Goal: Navigation & Orientation: Find specific page/section

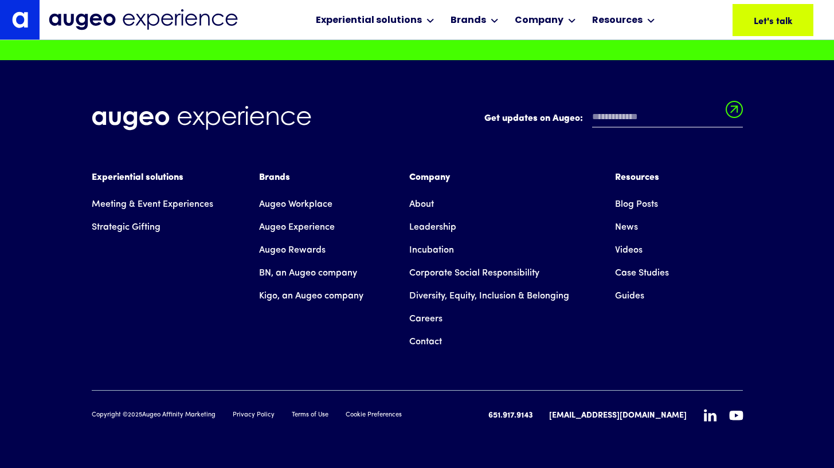
scroll to position [9988, 0]
click at [425, 320] on link "Careers" at bounding box center [425, 319] width 33 height 23
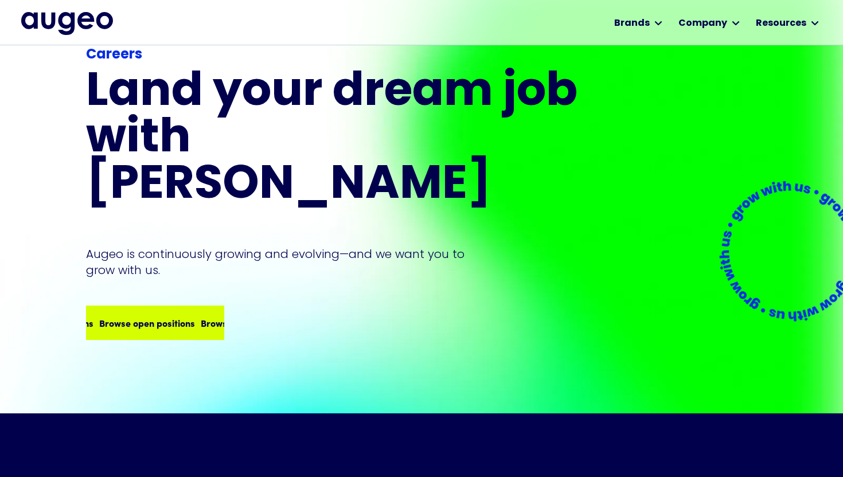
scroll to position [43, 0]
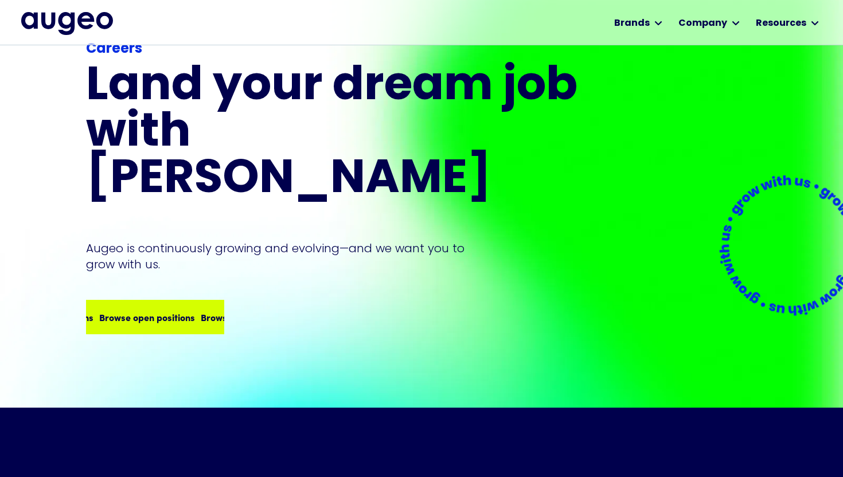
click at [175, 310] on div "Browse open positions Browse open positions Browse open positions Browse open p…" at bounding box center [184, 317] width 406 height 14
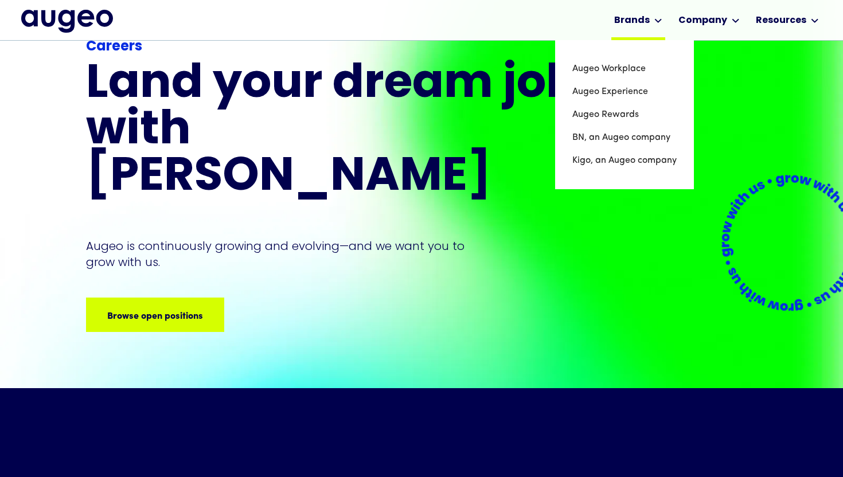
scroll to position [58, 0]
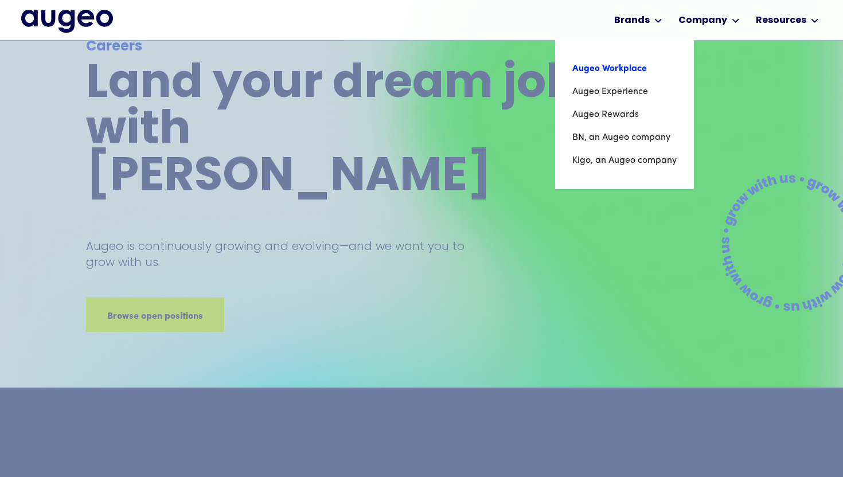
click at [642, 67] on link "Augeo Workplace" at bounding box center [624, 68] width 104 height 23
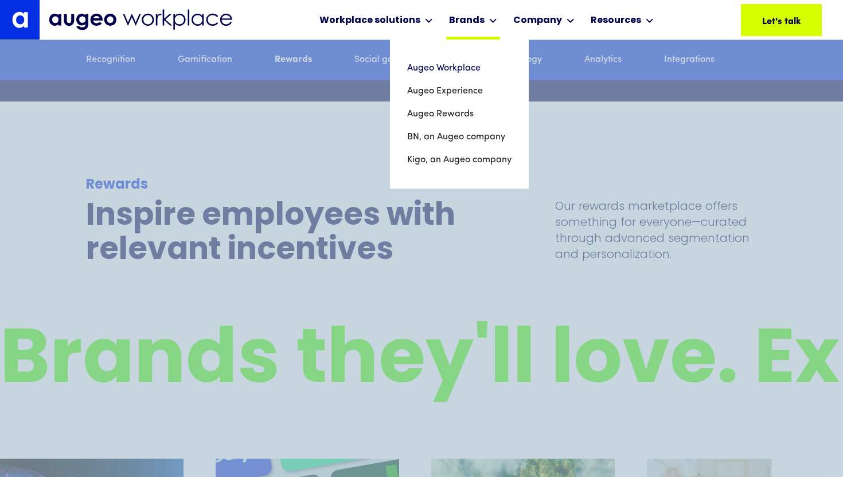
scroll to position [3209, 0]
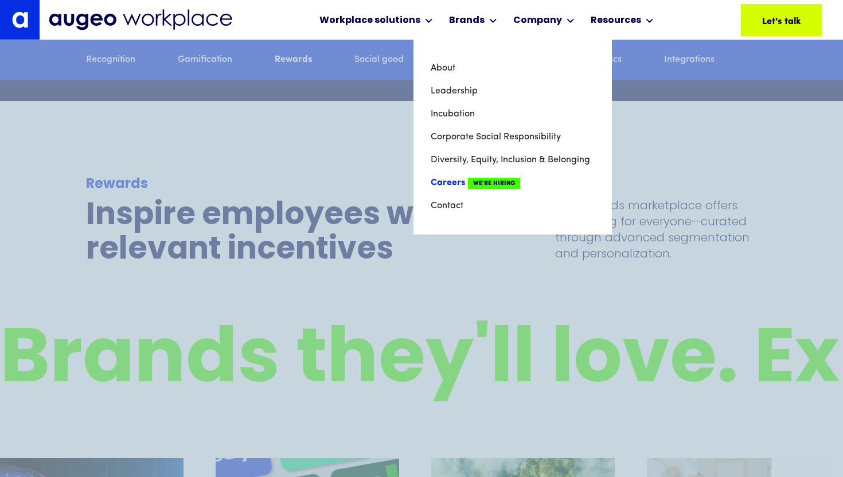
click at [444, 183] on link "Careers We're Hiring" at bounding box center [513, 182] width 164 height 23
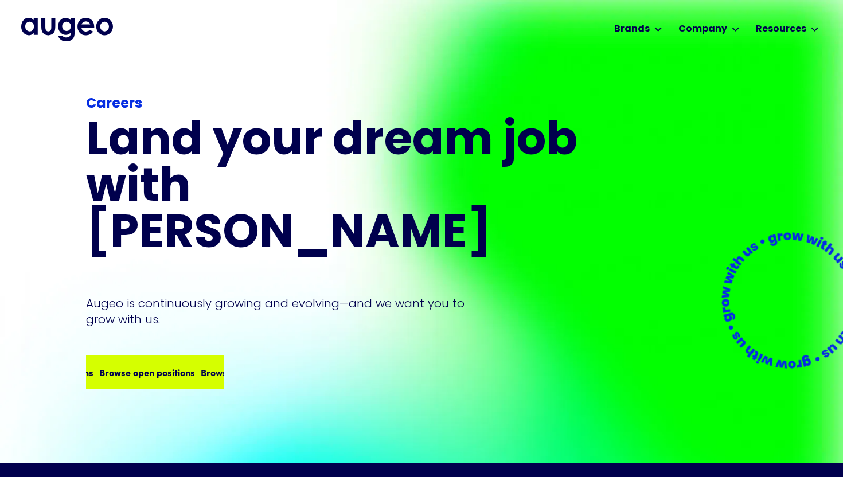
click at [196, 365] on div "Browse open positions" at bounding box center [238, 372] width 96 height 14
